Goal: Task Accomplishment & Management: Complete application form

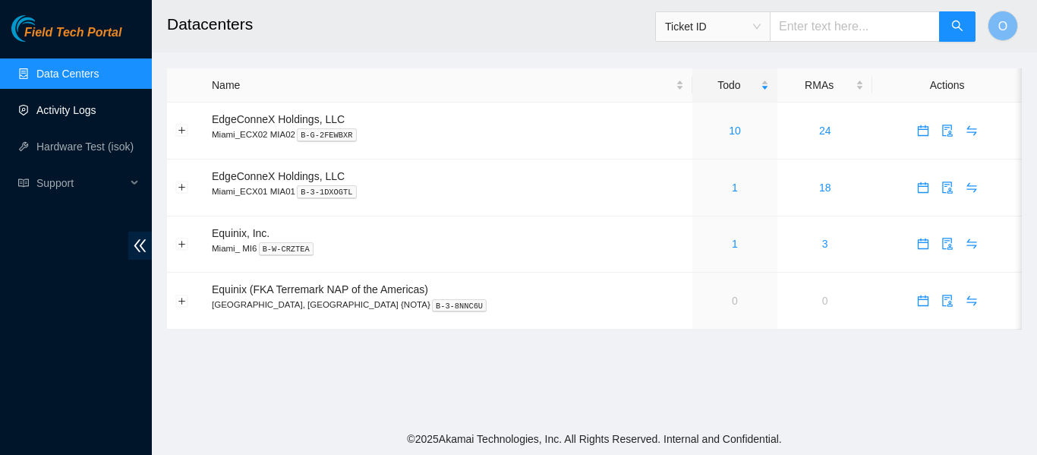
click at [75, 109] on link "Activity Logs" at bounding box center [66, 110] width 60 height 12
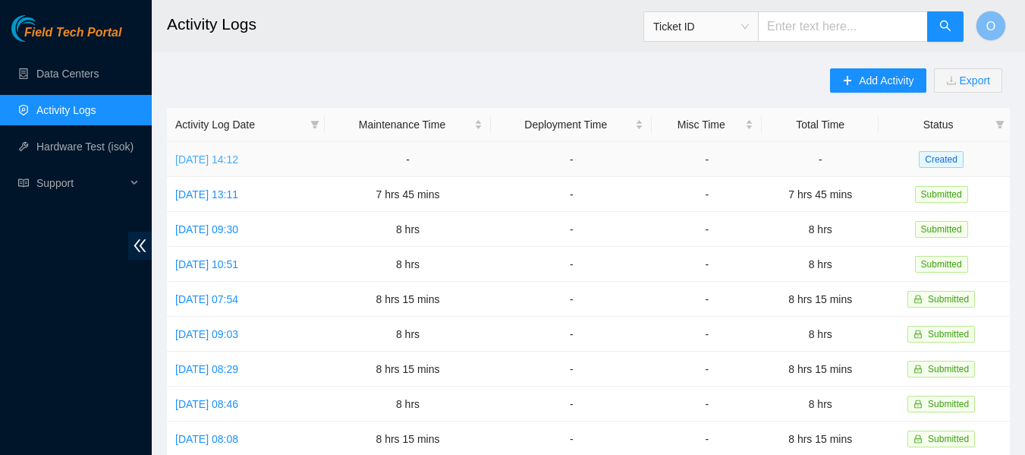
click at [238, 164] on link "[DATE] 14:12" at bounding box center [206, 159] width 63 height 12
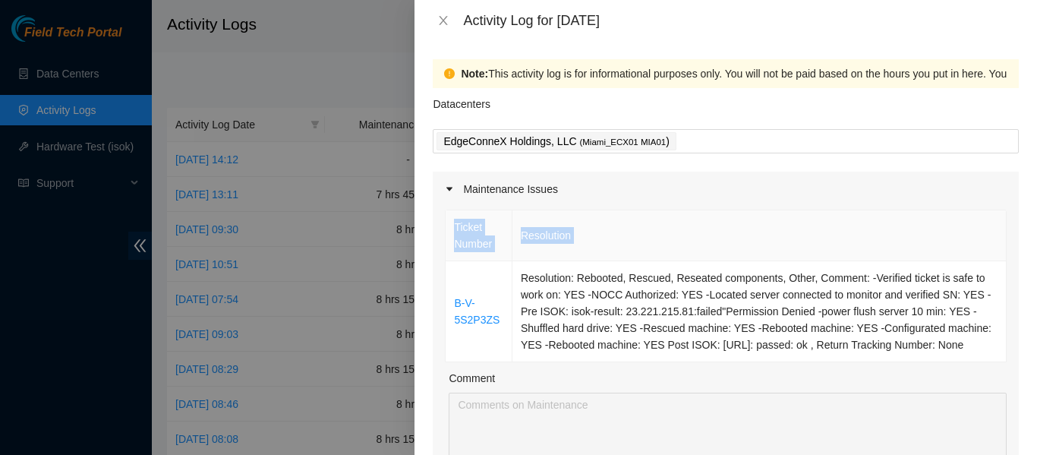
drag, startPoint x: 451, startPoint y: 279, endPoint x: 999, endPoint y: 348, distance: 552.2
click at [999, 348] on div "Ticket Number Resolution B-V-5S2P3ZS Resolution: Rebooted, Rescued, Reseated co…" at bounding box center [726, 375] width 586 height 338
copy table "Ticket Number Resolution"
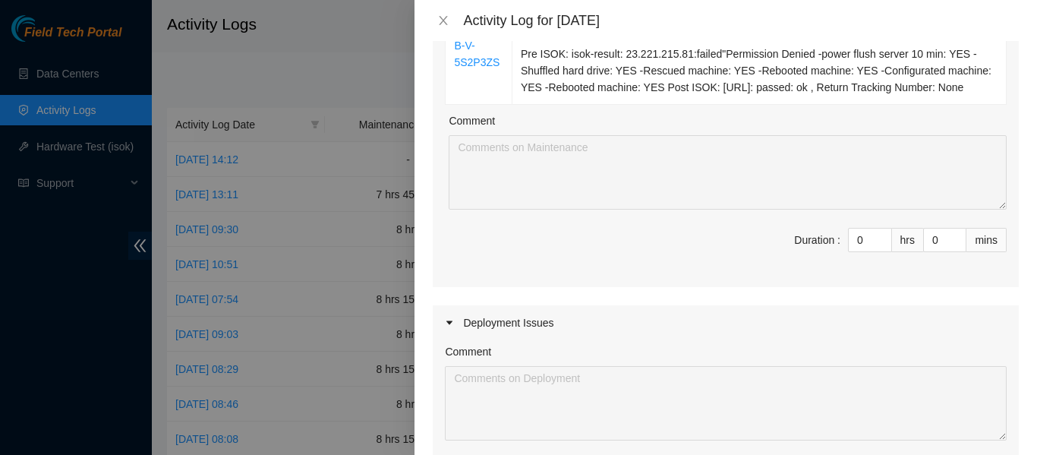
scroll to position [257, 0]
click at [856, 245] on input "0" at bounding box center [869, 240] width 43 height 23
type input "10"
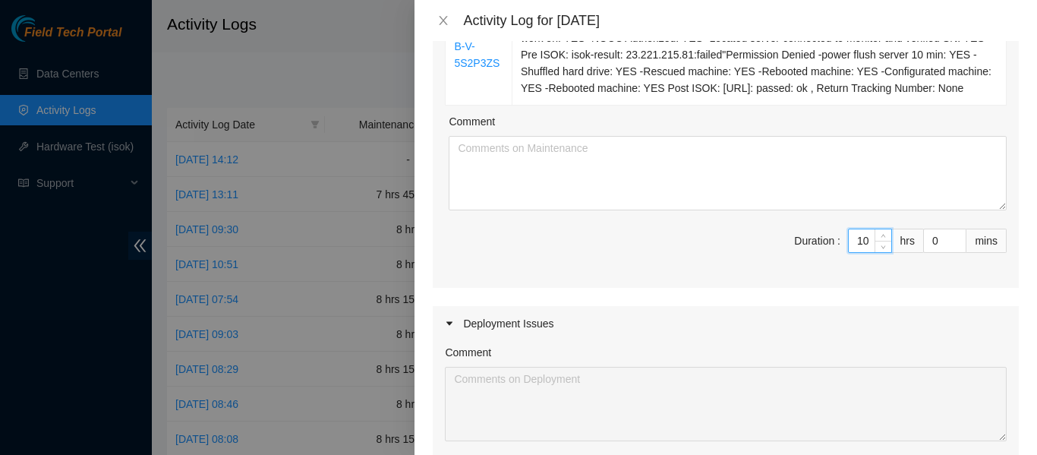
type input "10"
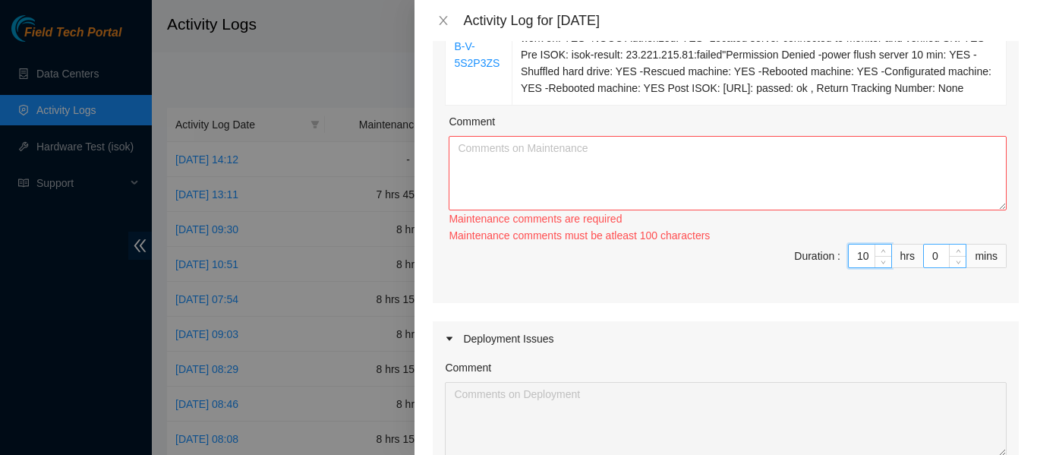
type input "10"
drag, startPoint x: 931, startPoint y: 257, endPoint x: 896, endPoint y: 257, distance: 35.7
click at [896, 257] on span "Duration : 10 hrs 0 mins" at bounding box center [726, 265] width 562 height 43
type input "1"
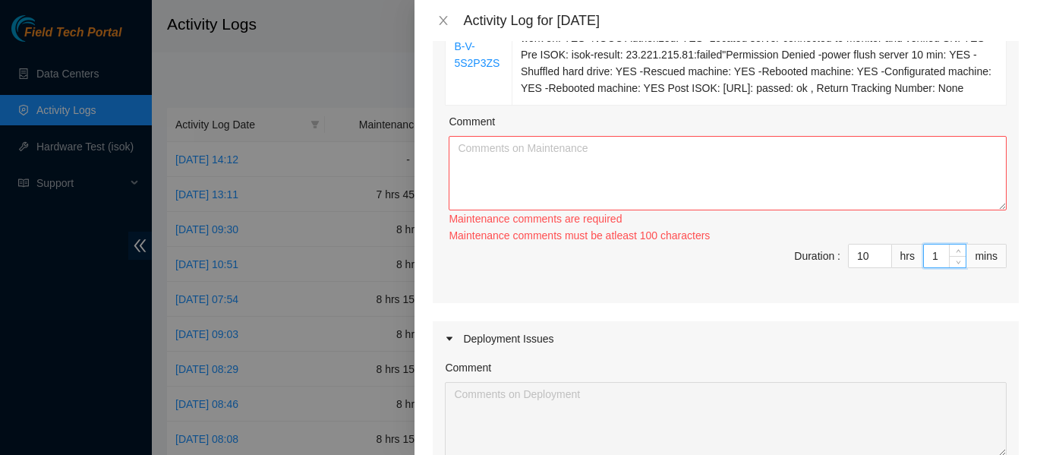
type input "15"
click at [567, 164] on textarea "Comment" at bounding box center [728, 173] width 558 height 74
paste textarea "B-V-5S2P3ZS Resolution: Rebooted, Rescued, Reseated components, Other, Comment:…"
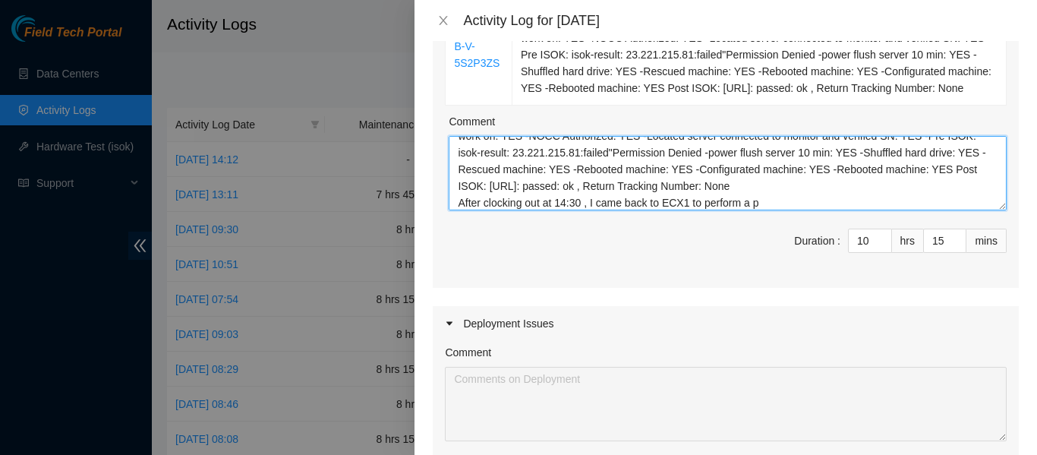
scroll to position [46, 0]
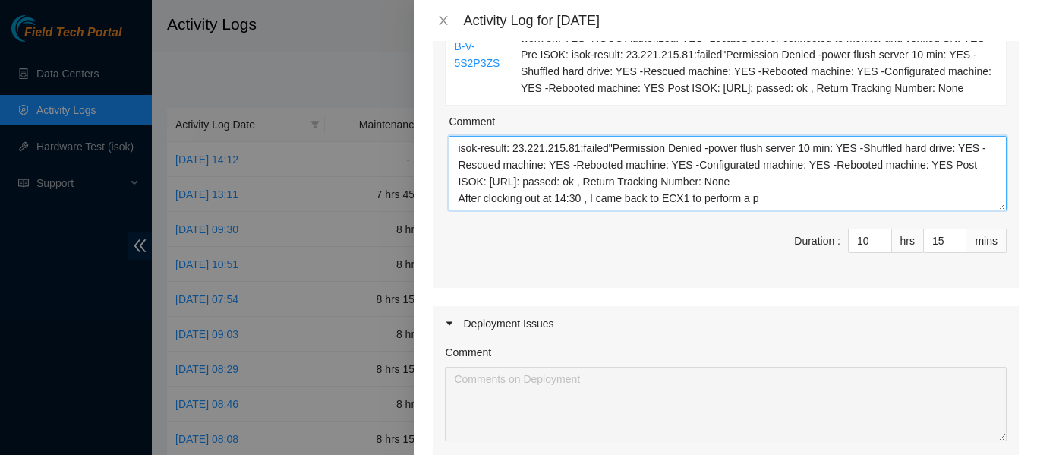
paste textarea "🍕[PERSON_NAME] 🍕 [DATE] 10:35 AM • Hello ECX1. Just a friendly reminder we have…"
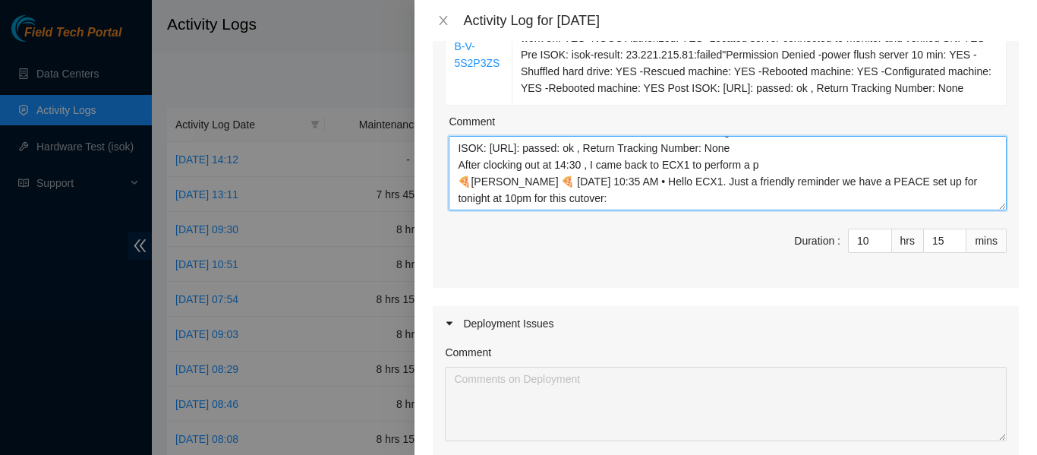
scroll to position [68, 0]
click at [757, 162] on textarea "B-V-5S2P3ZS Resolution: Rebooted, Rescued, Reseated components, Other, Comment:…" at bounding box center [728, 173] width 558 height 74
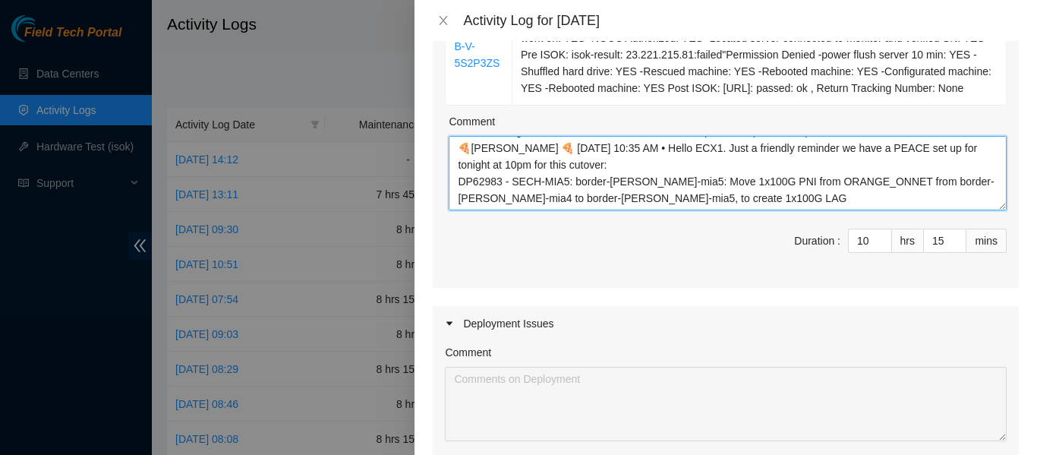
scroll to position [106, 0]
click at [500, 176] on textarea "B-V-5S2P3ZS Resolution: Rebooted, Rescued, Reseated components, Other, Comment:…" at bounding box center [728, 173] width 558 height 74
drag, startPoint x: 451, startPoint y: 172, endPoint x: 709, endPoint y: 202, distance: 259.7
click at [709, 202] on textarea "B-V-5S2P3ZS Resolution: Rebooted, Rescued, Reseated components, Other, Comment:…" at bounding box center [728, 173] width 558 height 74
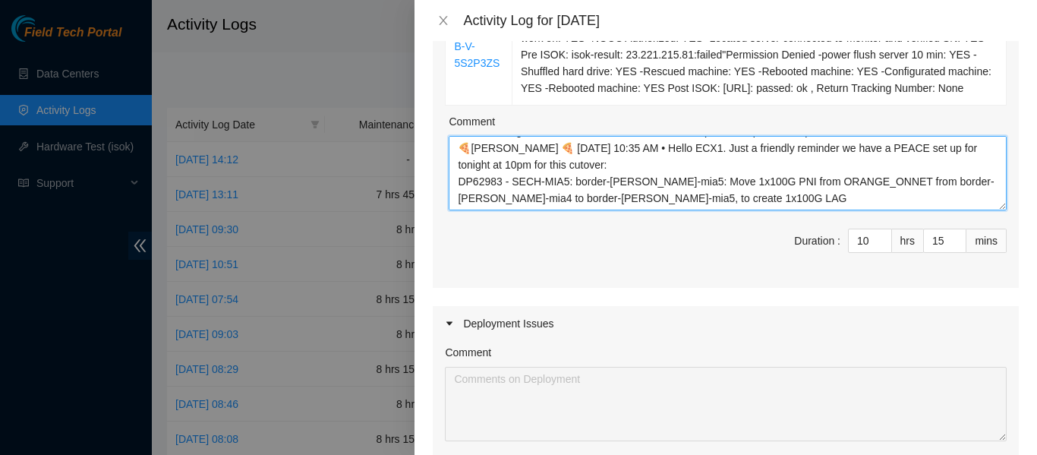
click at [616, 150] on textarea "B-V-5S2P3ZS Resolution: Rebooted, Rescued, Reseated components, Other, Comment:…" at bounding box center [728, 173] width 558 height 74
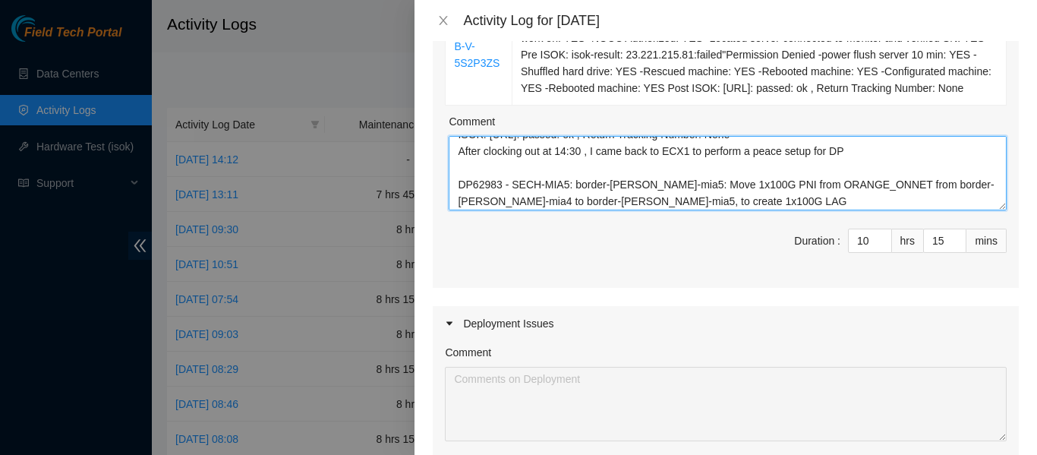
scroll to position [82, 0]
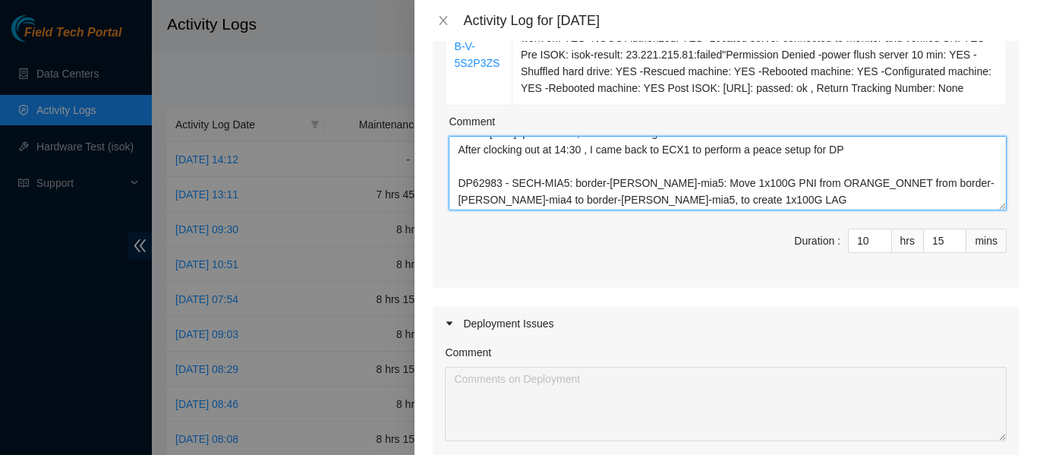
click at [855, 150] on textarea "B-V-5S2P3ZS Resolution: Rebooted, Rescued, Reseated components, Other, Comment:…" at bounding box center [728, 173] width 558 height 74
drag, startPoint x: 703, startPoint y: 184, endPoint x: 710, endPoint y: 182, distance: 7.9
click at [710, 182] on textarea "B-V-5S2P3ZS Resolution: Rebooted, Rescued, Reseated components, Other, Comment:…" at bounding box center [728, 173] width 558 height 74
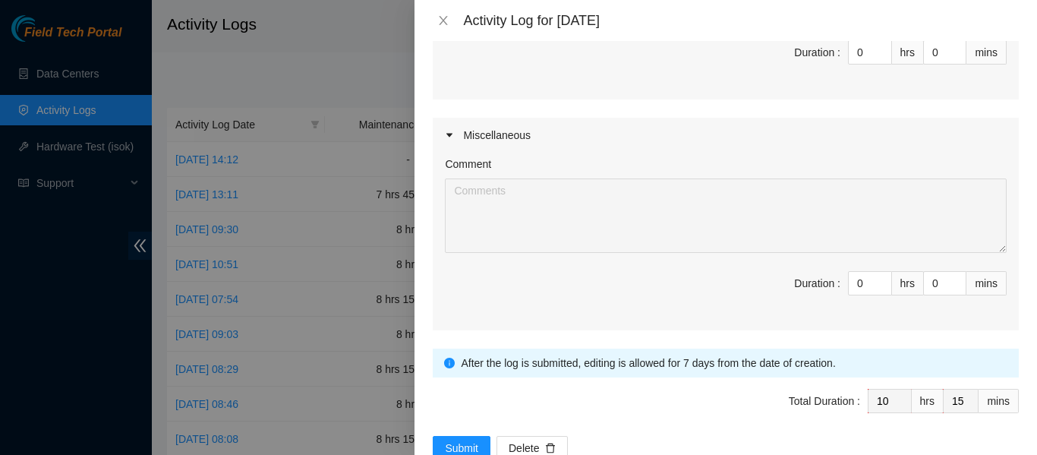
scroll to position [717, 0]
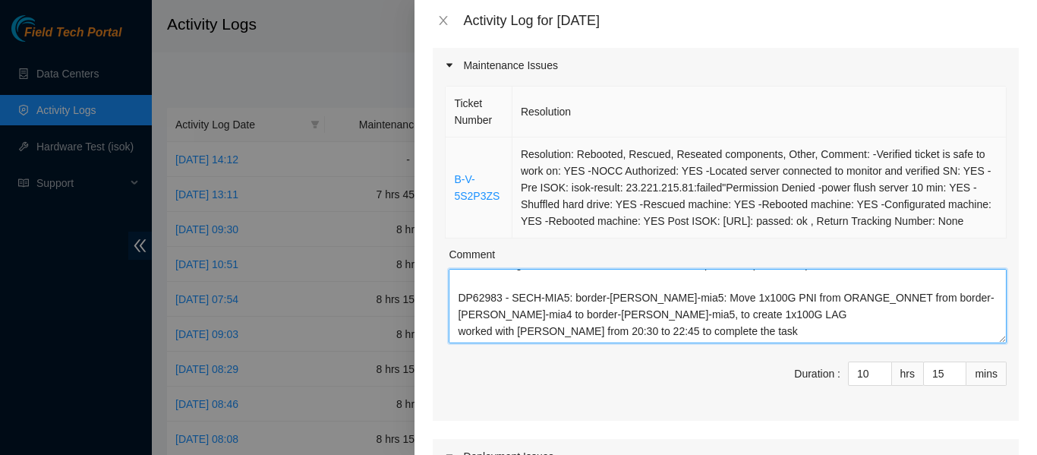
type textarea "B-V-5S2P3ZS Resolution: Rebooted, Rescued, Reseated components, Other, Comment:…"
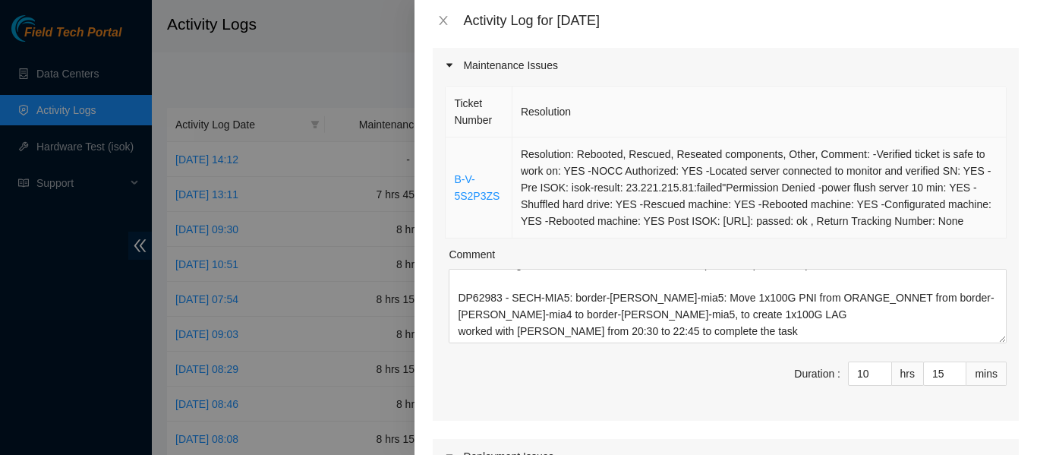
click at [642, 217] on td "Resolution: Rebooted, Rescued, Reseated components, Other, Comment: -Verified t…" at bounding box center [759, 187] width 494 height 101
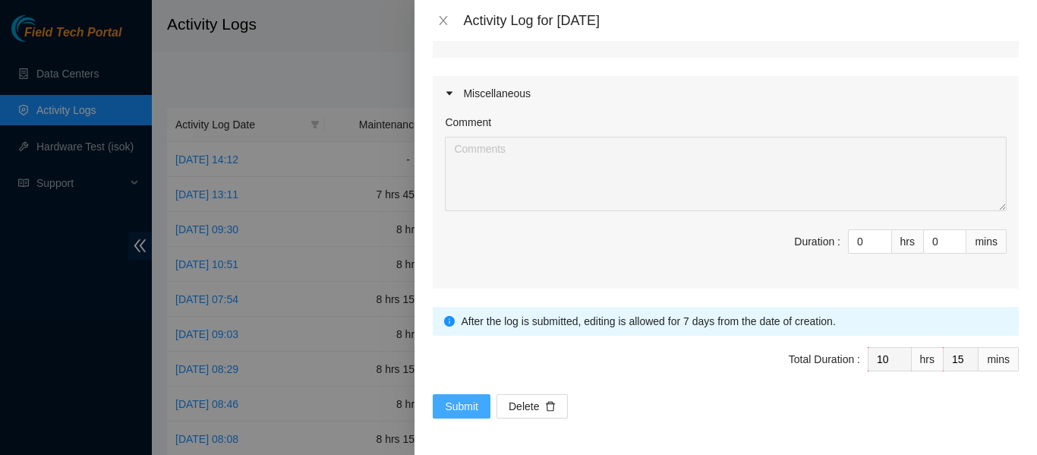
click at [484, 408] on button "Submit" at bounding box center [462, 406] width 58 height 24
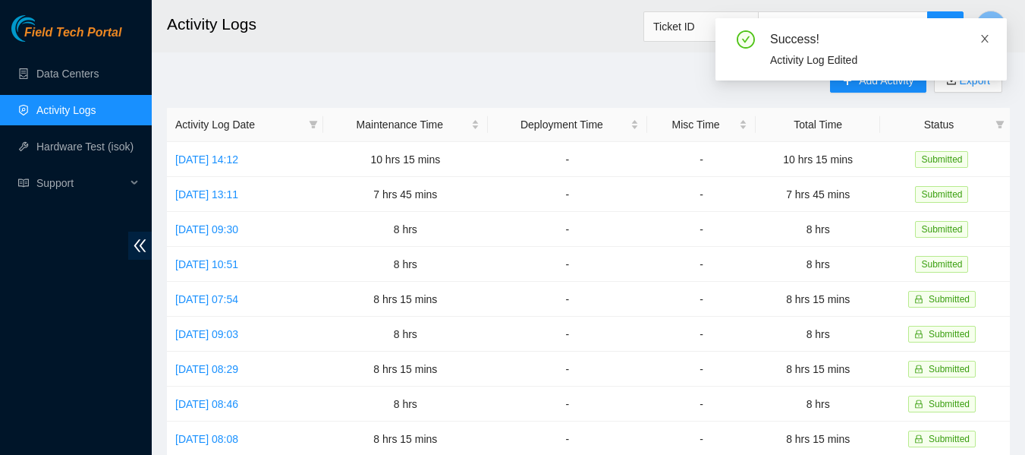
click at [984, 37] on icon "close" at bounding box center [985, 39] width 8 height 8
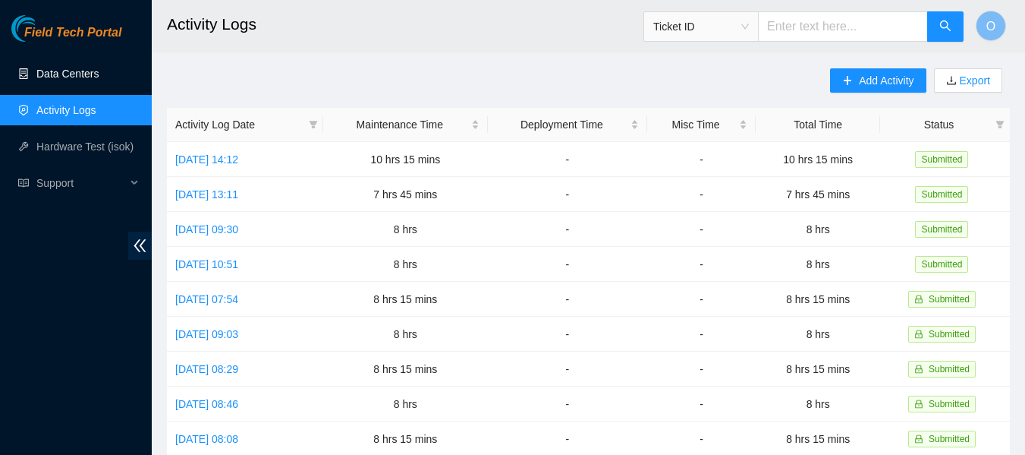
click at [79, 68] on link "Data Centers" at bounding box center [67, 74] width 62 height 12
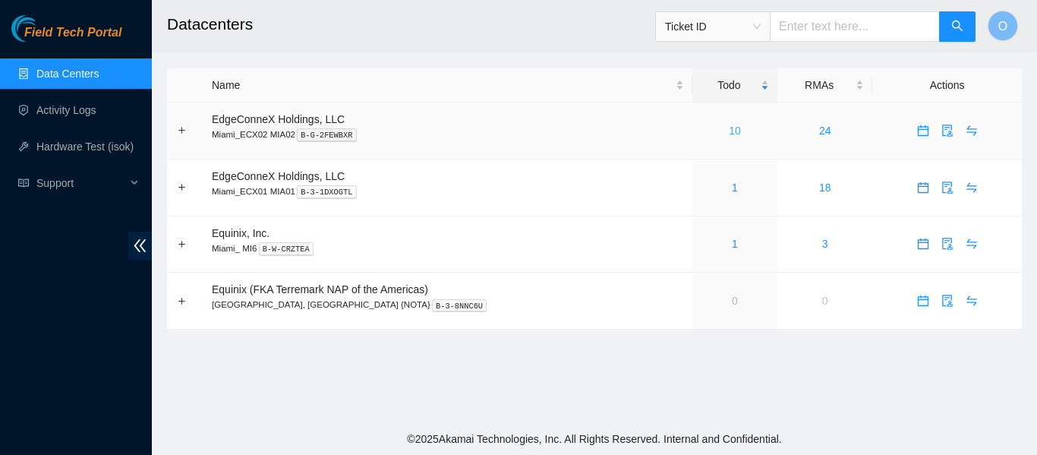
click at [729, 130] on link "10" at bounding box center [735, 130] width 12 height 12
